Goal: Task Accomplishment & Management: Use online tool/utility

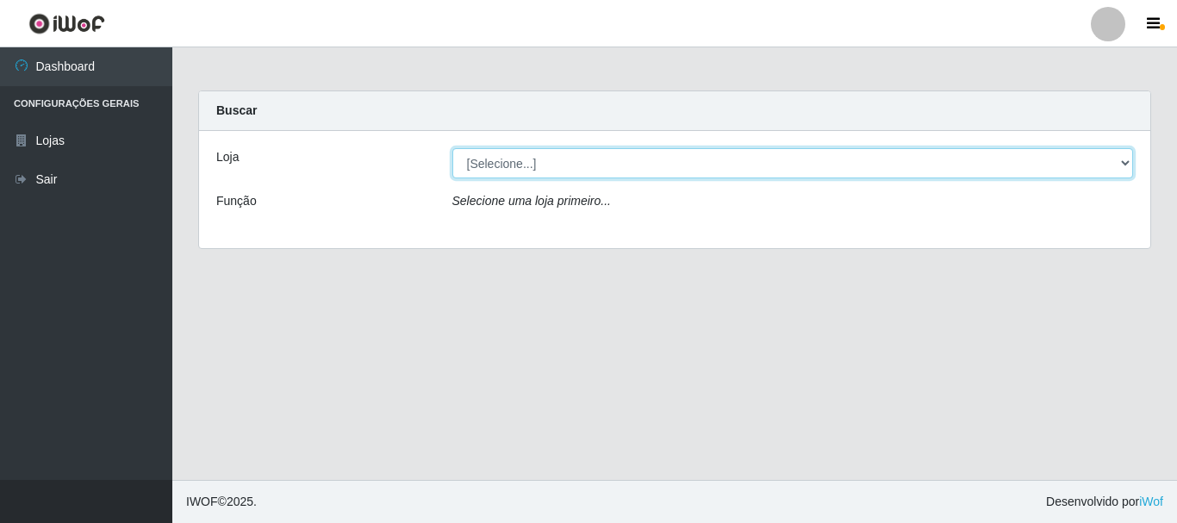
click at [1120, 164] on select "[Selecione...] Super Vilton" at bounding box center [793, 163] width 682 height 30
select select "379"
click at [452, 148] on select "[Selecione...] Super Vilton" at bounding box center [793, 163] width 682 height 30
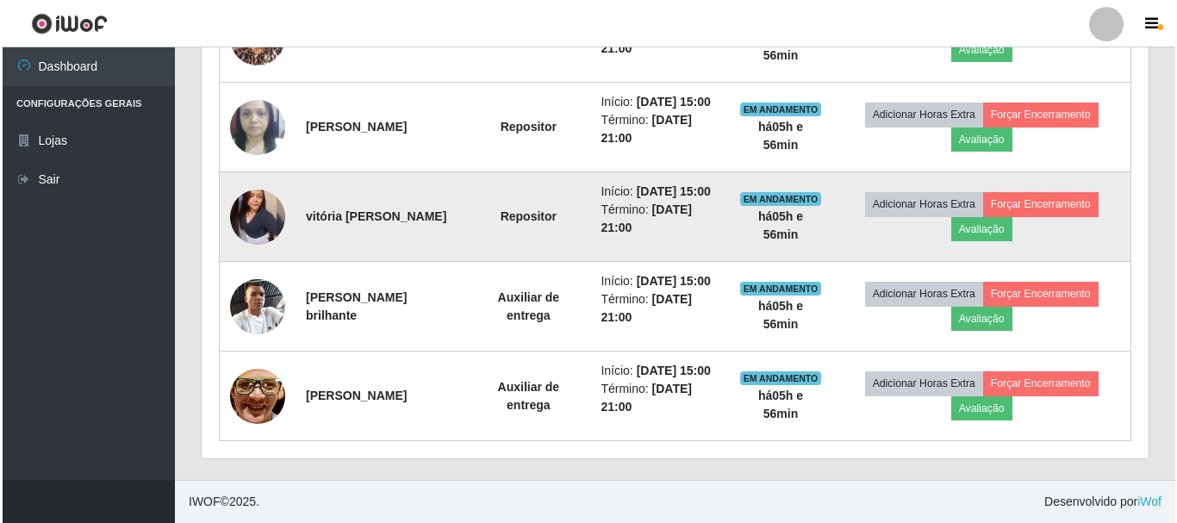
scroll to position [961, 0]
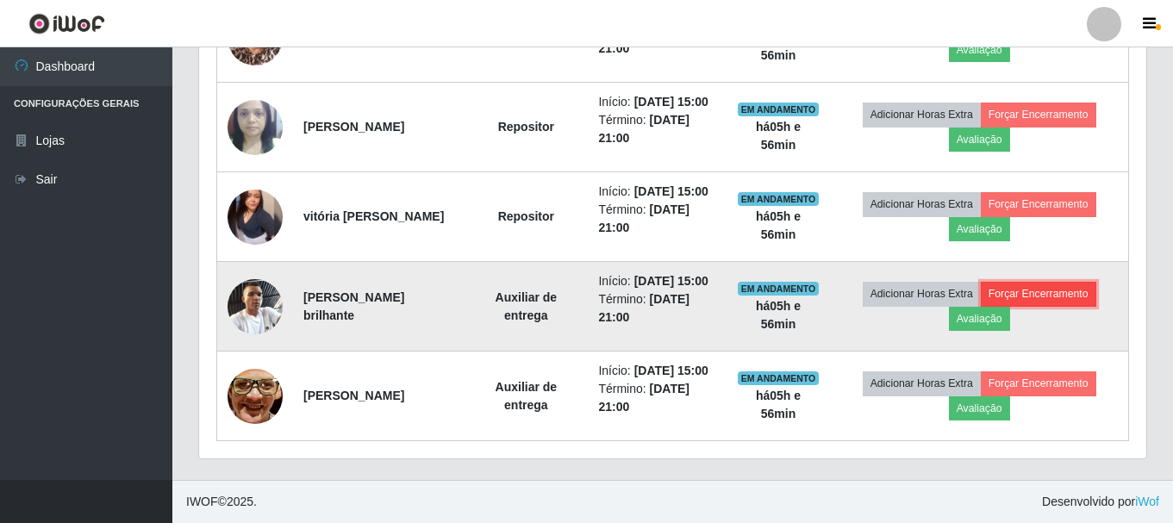
click at [1049, 282] on button "Forçar Encerramento" at bounding box center [1038, 294] width 115 height 24
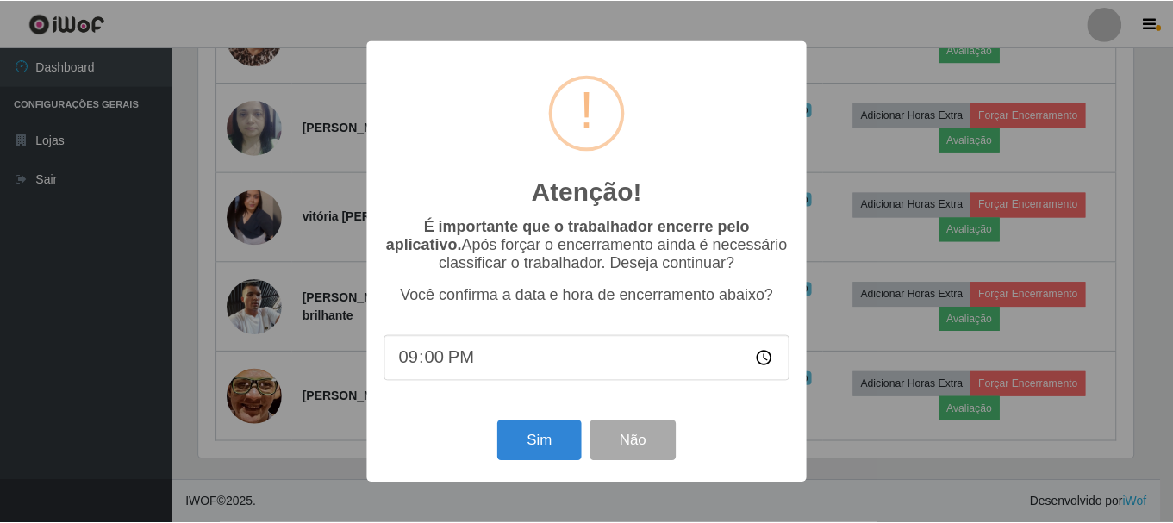
scroll to position [358, 938]
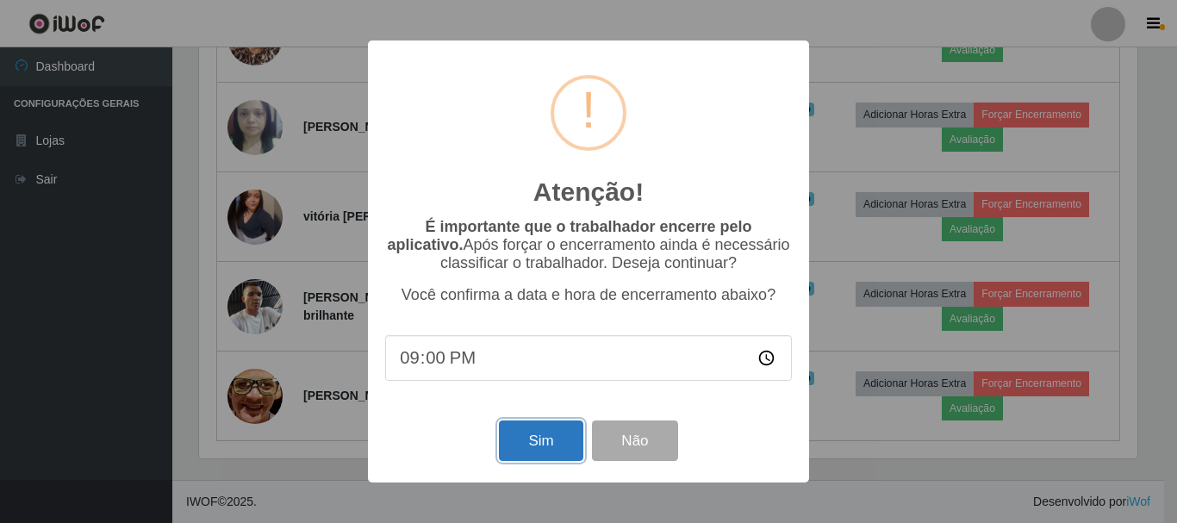
click at [567, 442] on button "Sim" at bounding box center [541, 440] width 84 height 40
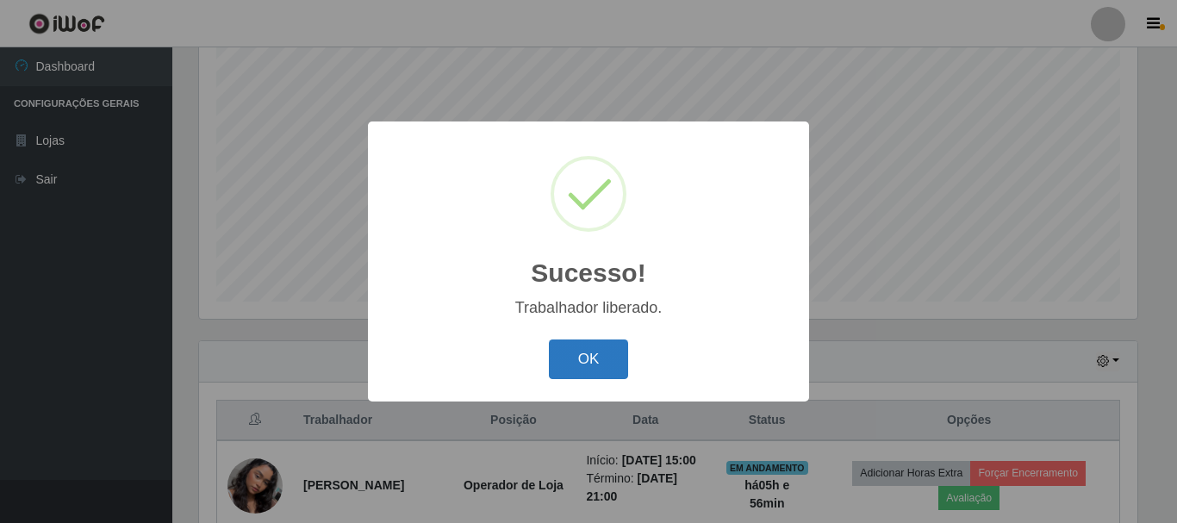
click at [567, 352] on button "OK" at bounding box center [589, 359] width 80 height 40
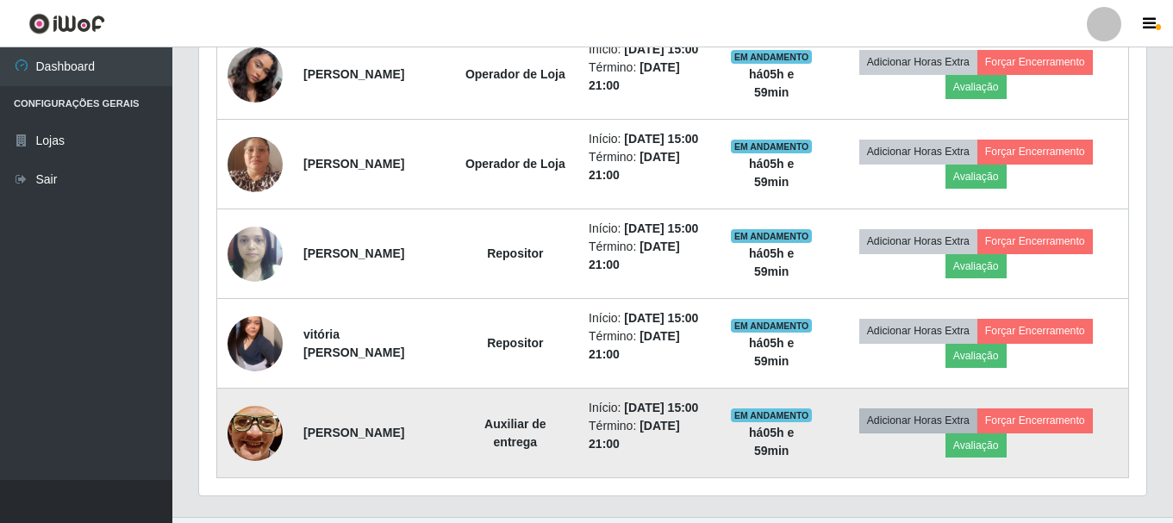
scroll to position [831, 0]
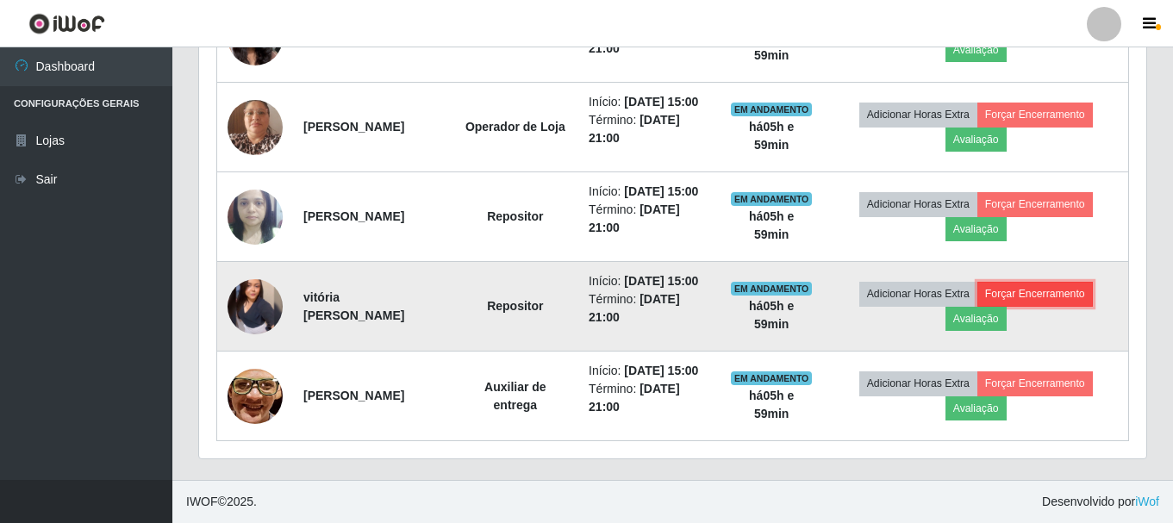
click at [1058, 285] on button "Forçar Encerramento" at bounding box center [1034, 294] width 115 height 24
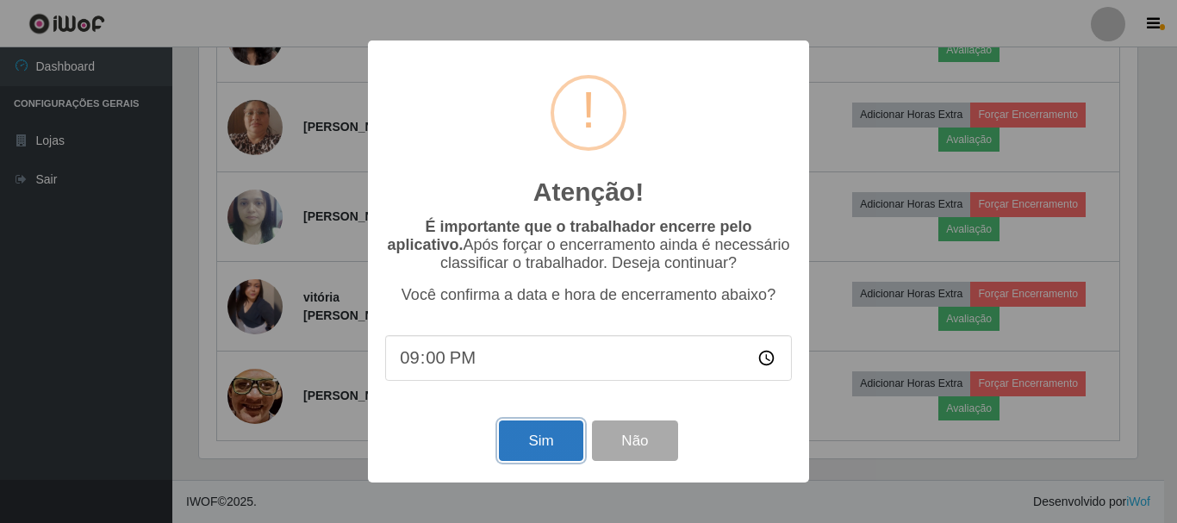
click at [529, 452] on button "Sim" at bounding box center [541, 440] width 84 height 40
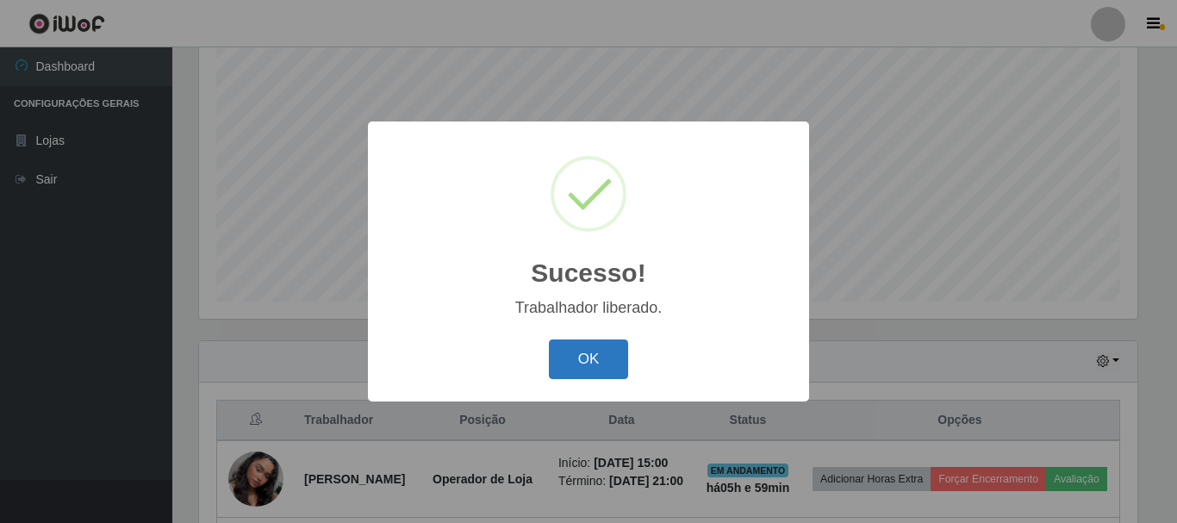
click at [576, 365] on button "OK" at bounding box center [589, 359] width 80 height 40
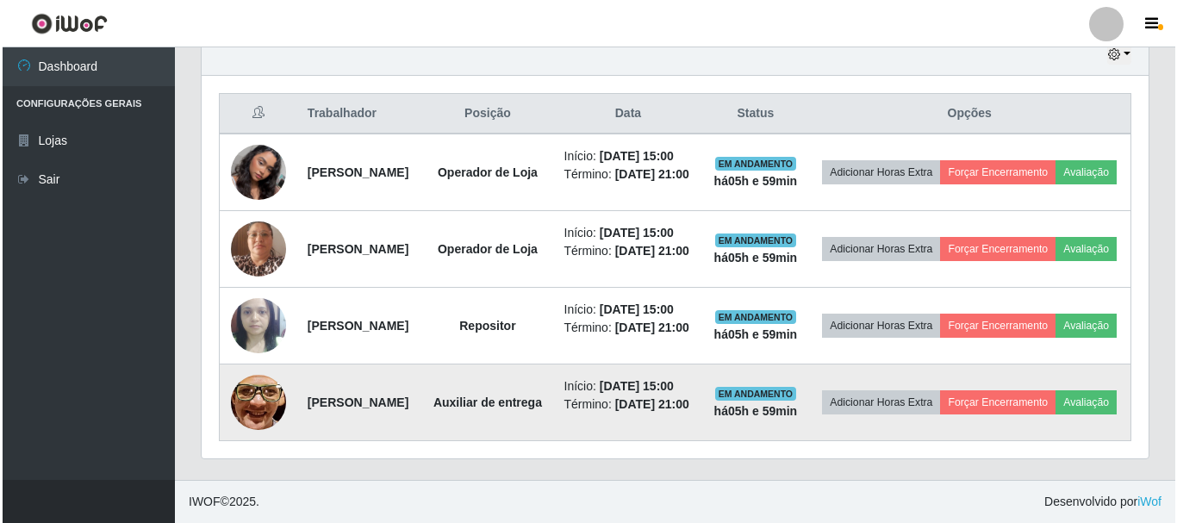
scroll to position [745, 0]
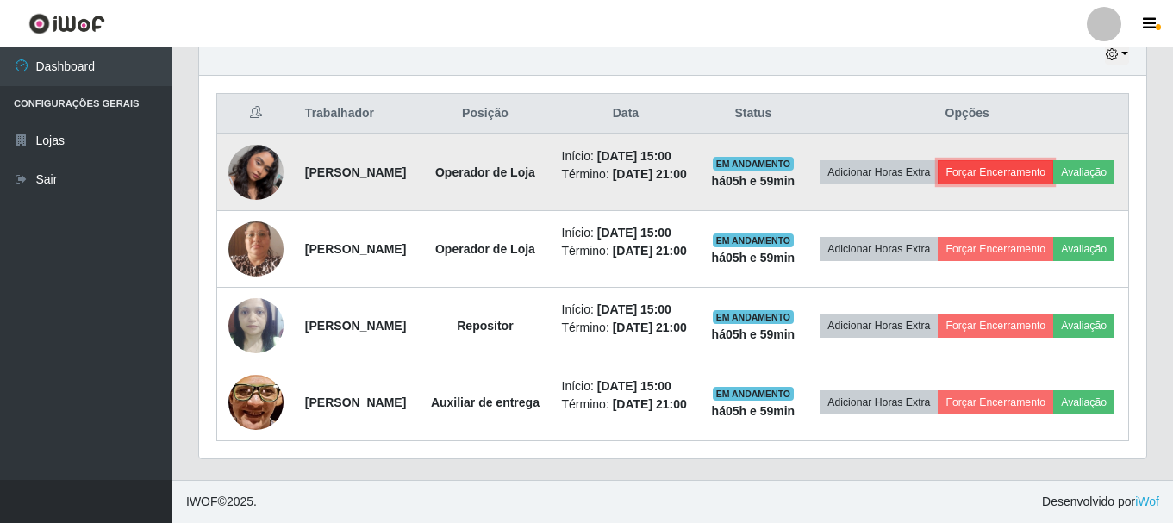
click at [1043, 160] on button "Forçar Encerramento" at bounding box center [994, 172] width 115 height 24
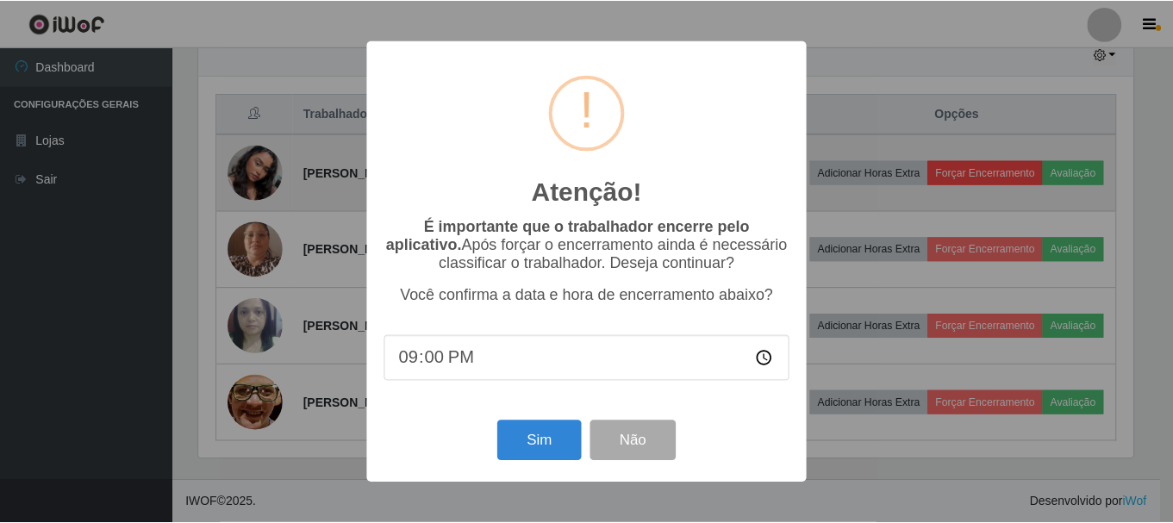
scroll to position [358, 938]
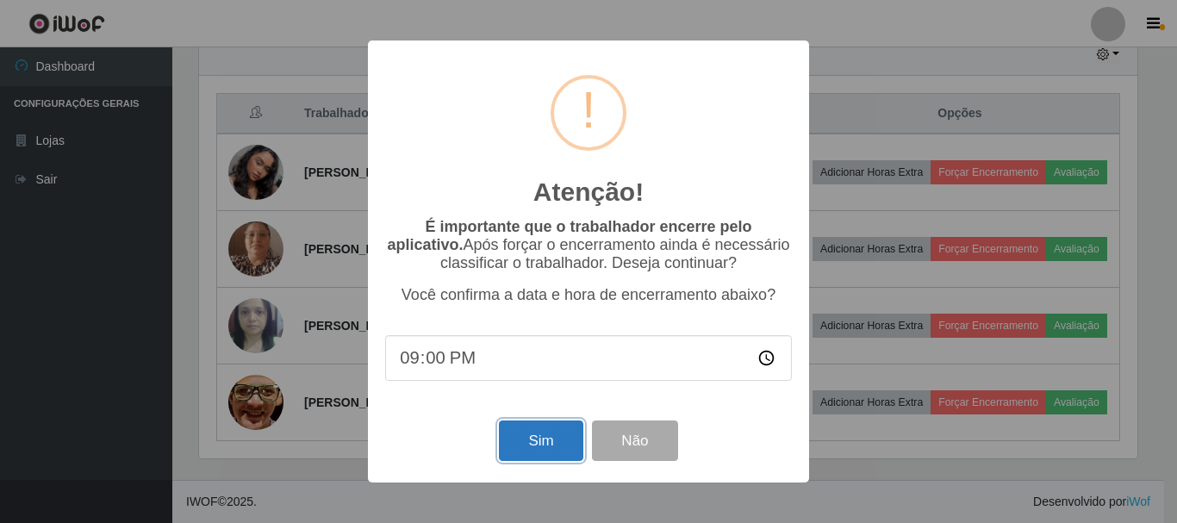
click at [539, 440] on button "Sim" at bounding box center [541, 440] width 84 height 40
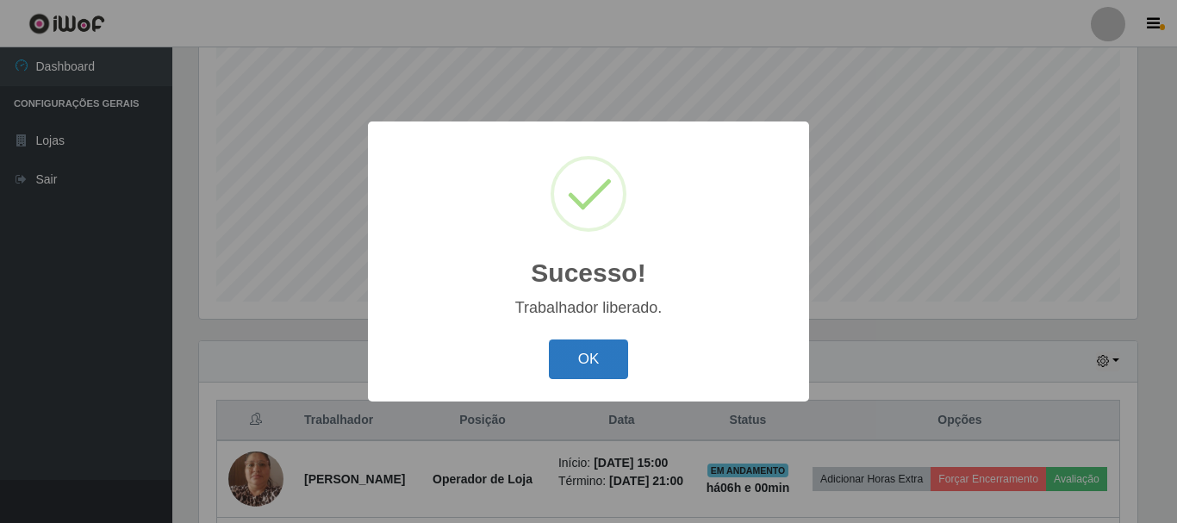
click at [560, 357] on button "OK" at bounding box center [589, 359] width 80 height 40
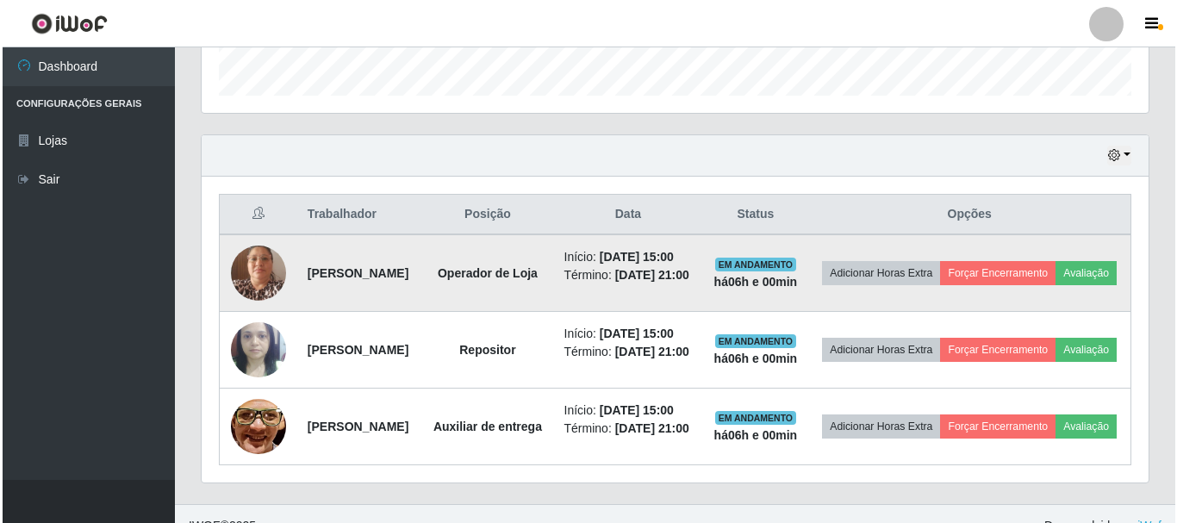
scroll to position [573, 0]
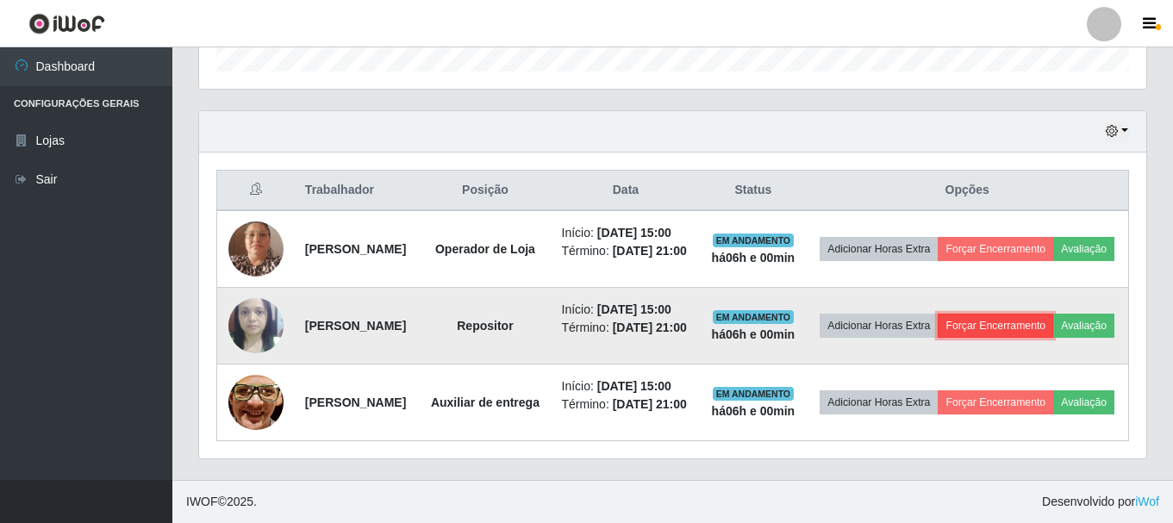
click at [1040, 321] on button "Forçar Encerramento" at bounding box center [994, 326] width 115 height 24
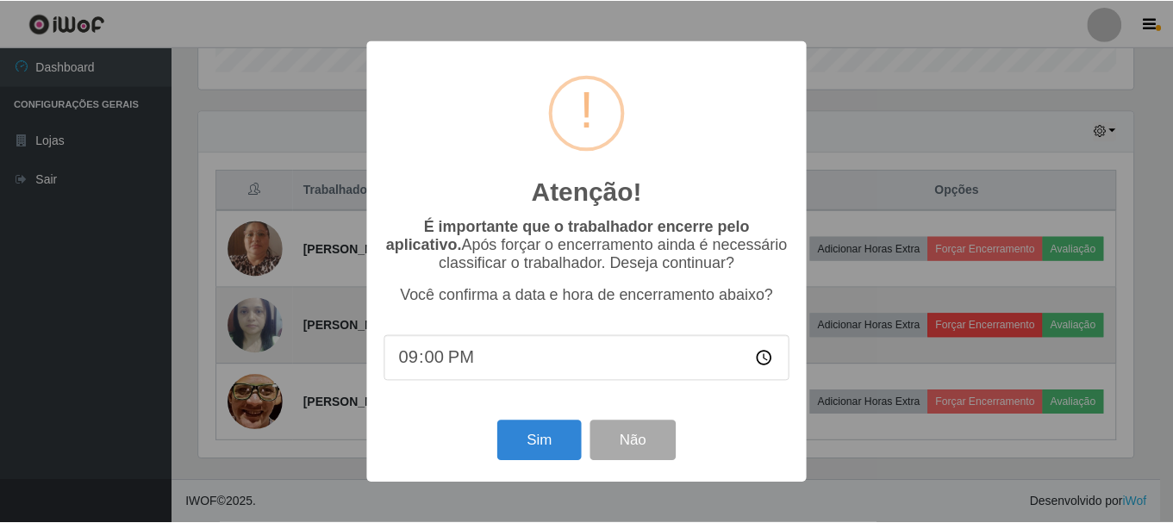
scroll to position [358, 938]
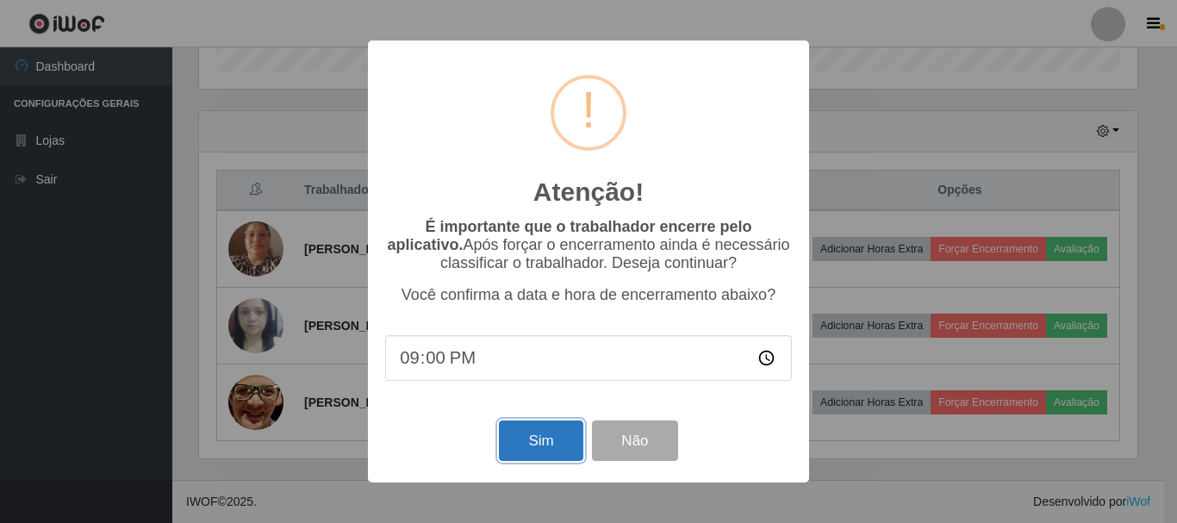
click at [533, 436] on button "Sim" at bounding box center [541, 440] width 84 height 40
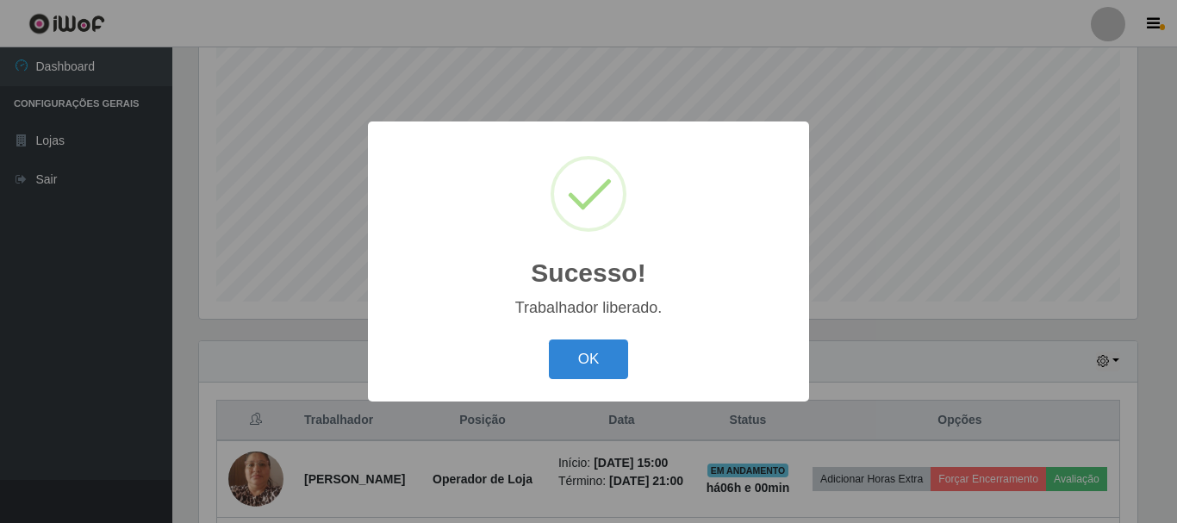
drag, startPoint x: 601, startPoint y: 367, endPoint x: 587, endPoint y: 350, distance: 22.6
click at [604, 367] on button "OK" at bounding box center [589, 359] width 80 height 40
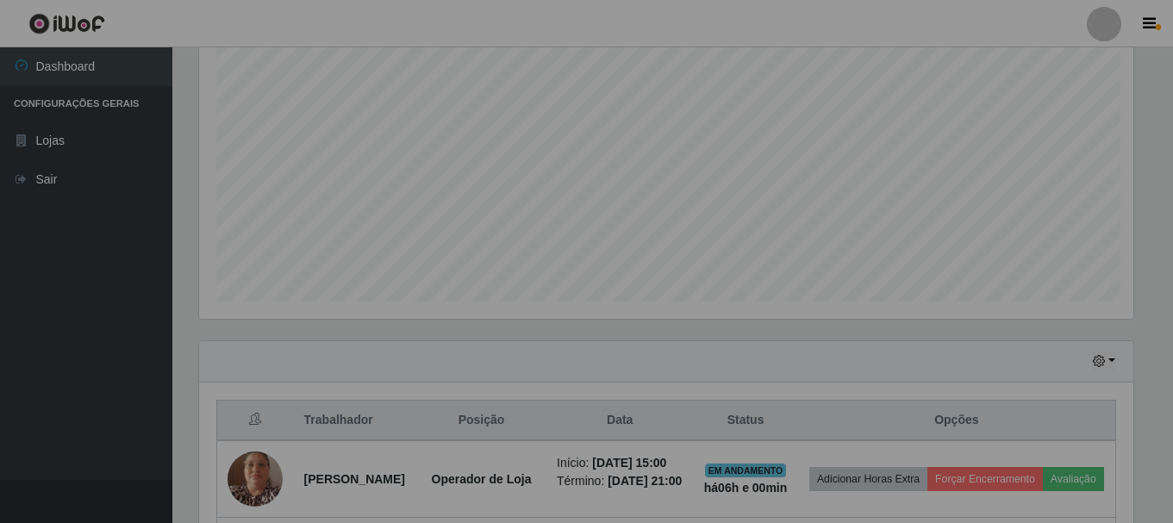
scroll to position [0, 0]
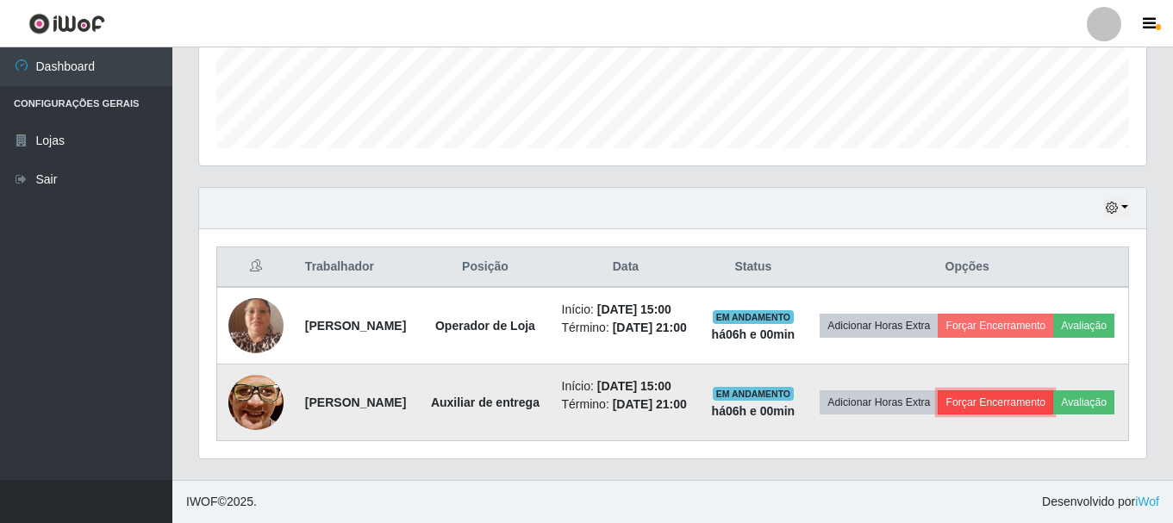
click at [1047, 390] on button "Forçar Encerramento" at bounding box center [994, 402] width 115 height 24
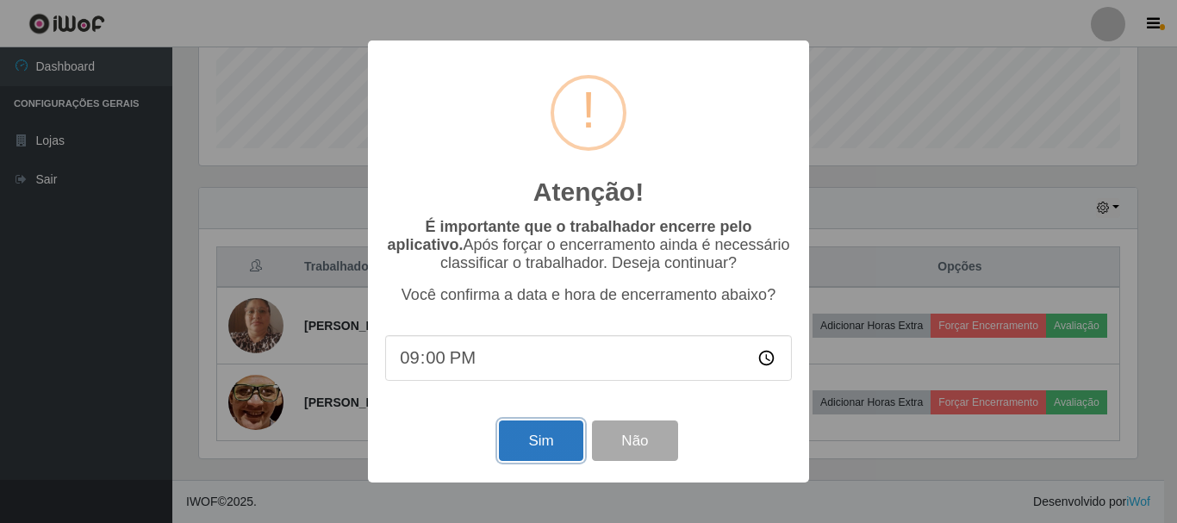
click at [542, 451] on button "Sim" at bounding box center [541, 440] width 84 height 40
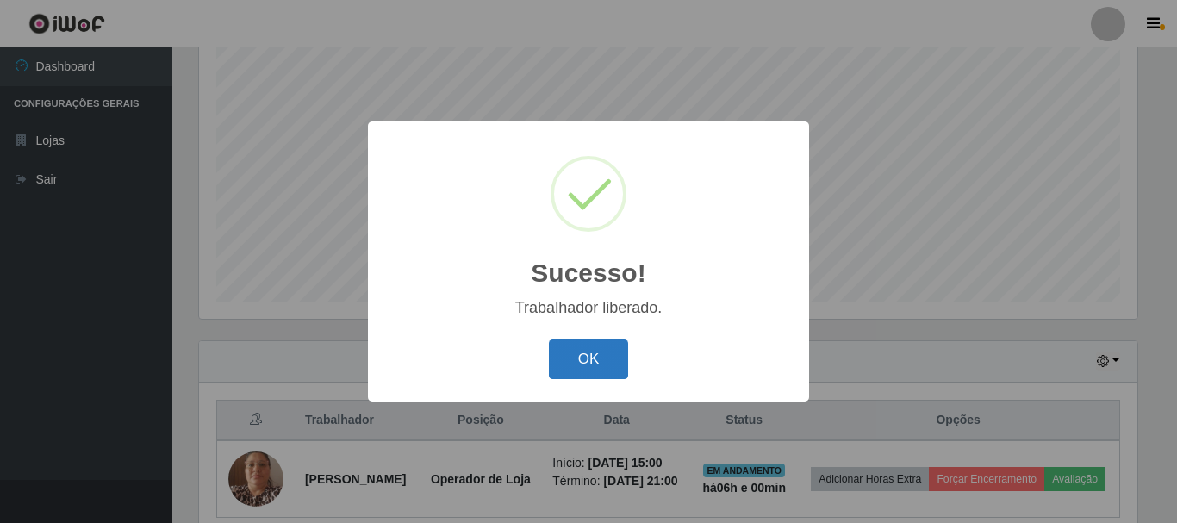
click at [595, 346] on button "OK" at bounding box center [589, 359] width 80 height 40
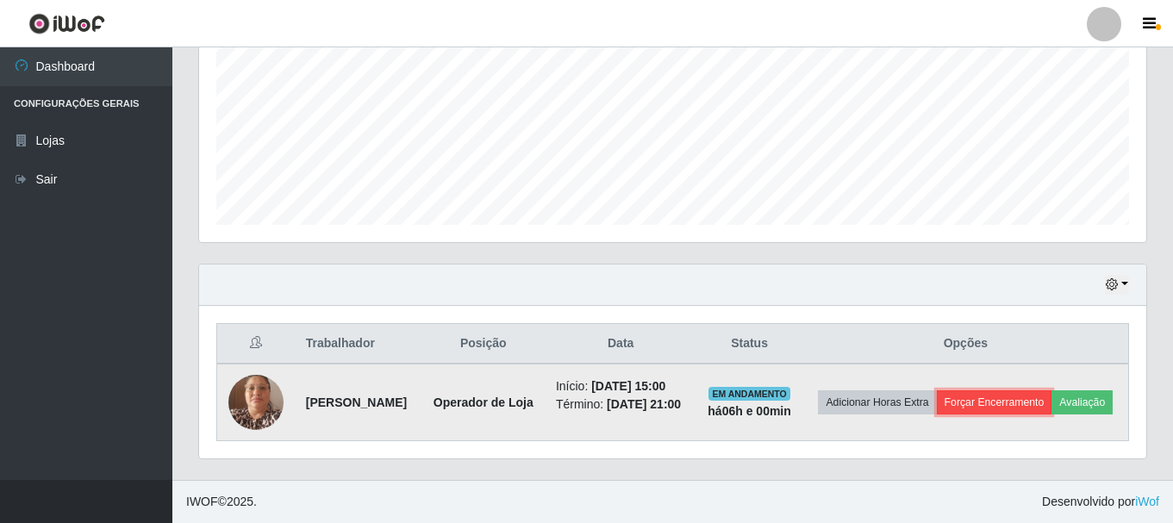
click at [1031, 390] on button "Forçar Encerramento" at bounding box center [994, 402] width 115 height 24
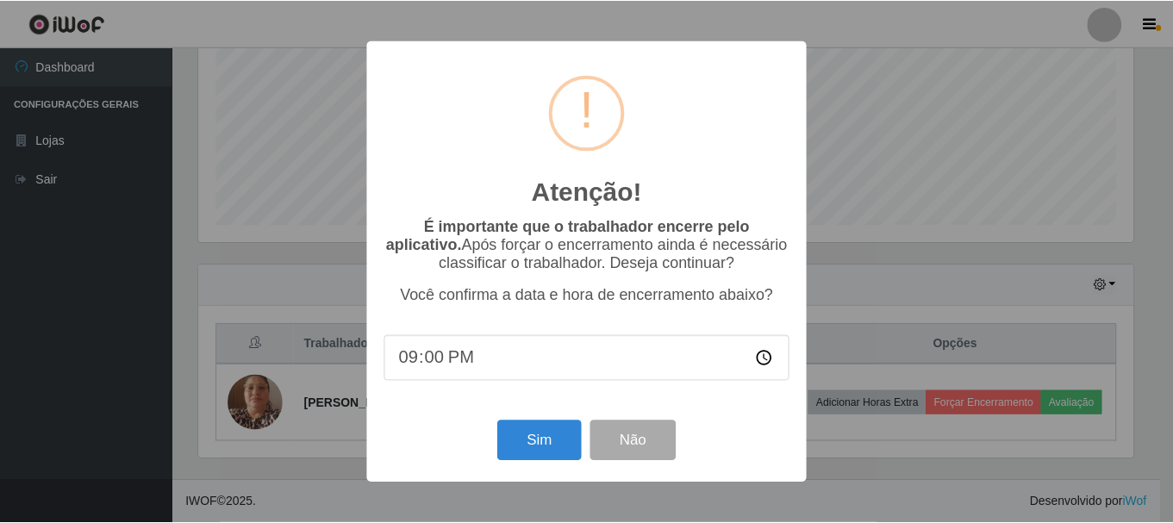
scroll to position [358, 938]
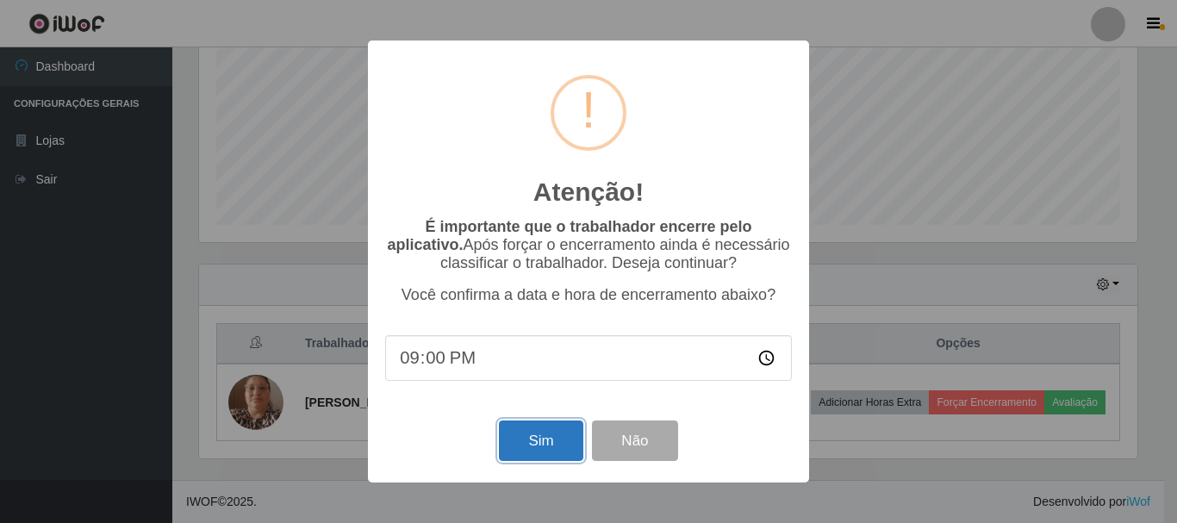
click at [551, 460] on button "Sim" at bounding box center [541, 440] width 84 height 40
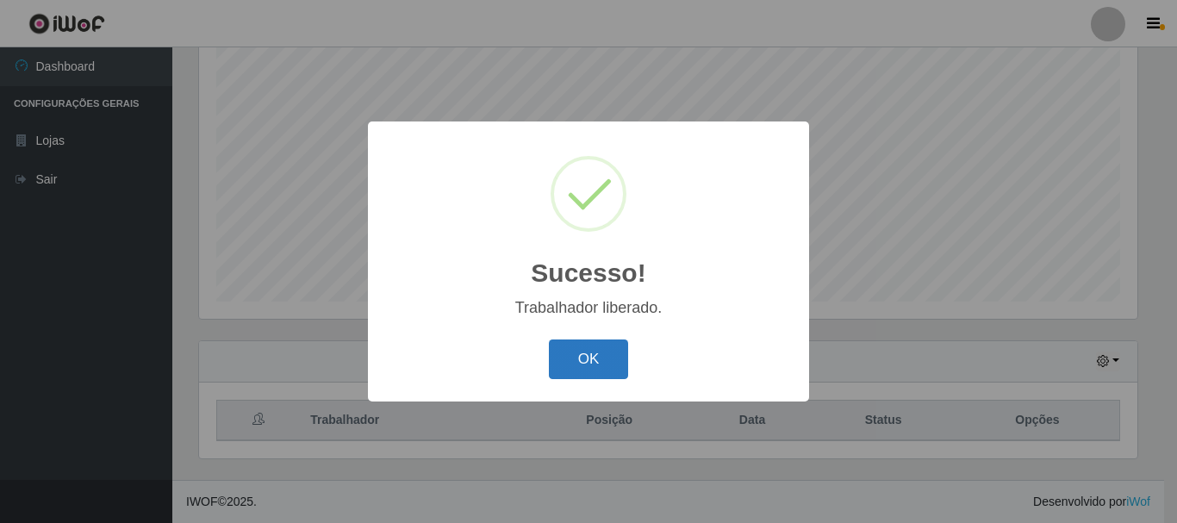
click at [573, 352] on button "OK" at bounding box center [589, 359] width 80 height 40
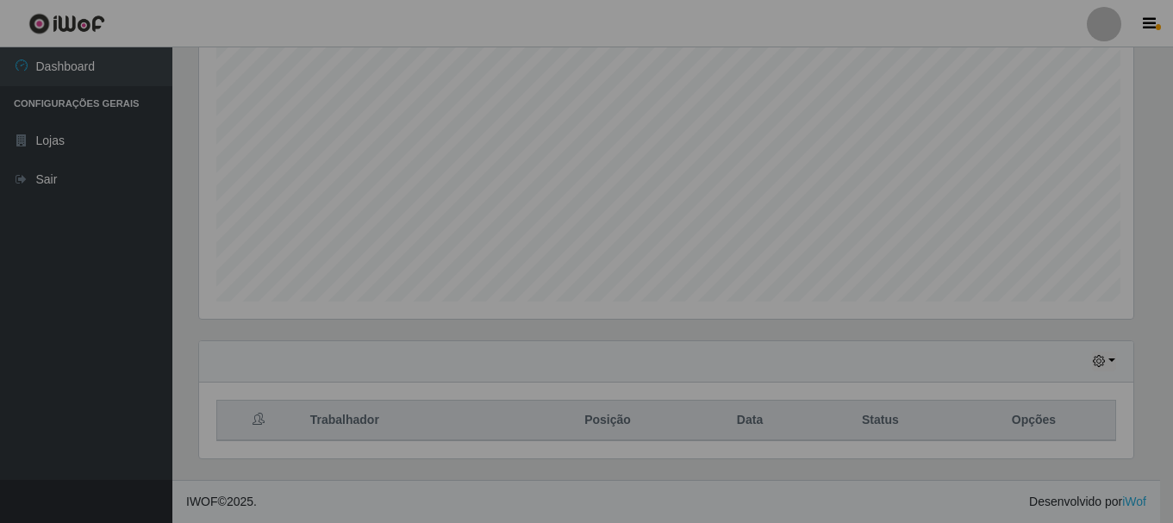
scroll to position [358, 947]
